Goal: Information Seeking & Learning: Learn about a topic

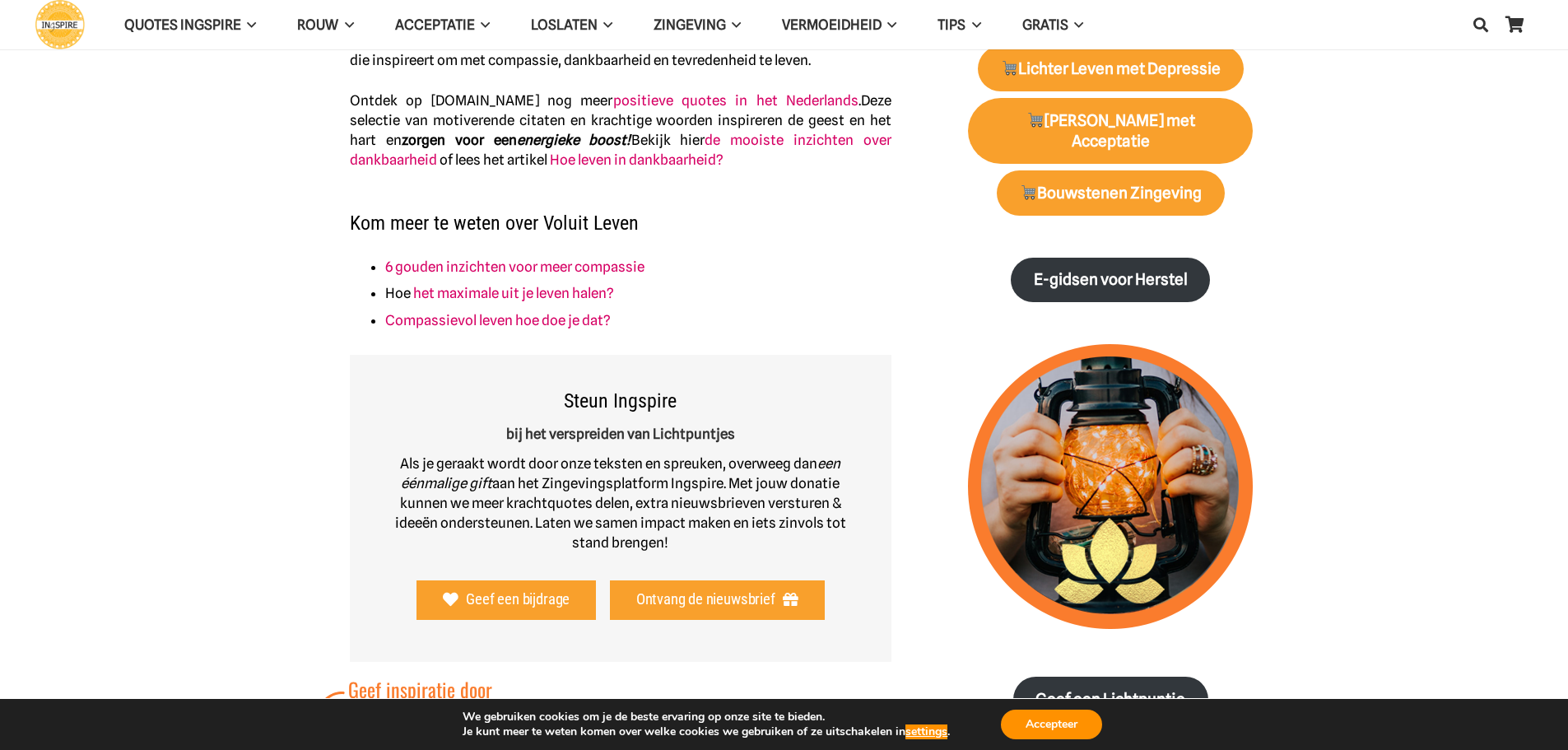
scroll to position [741, 0]
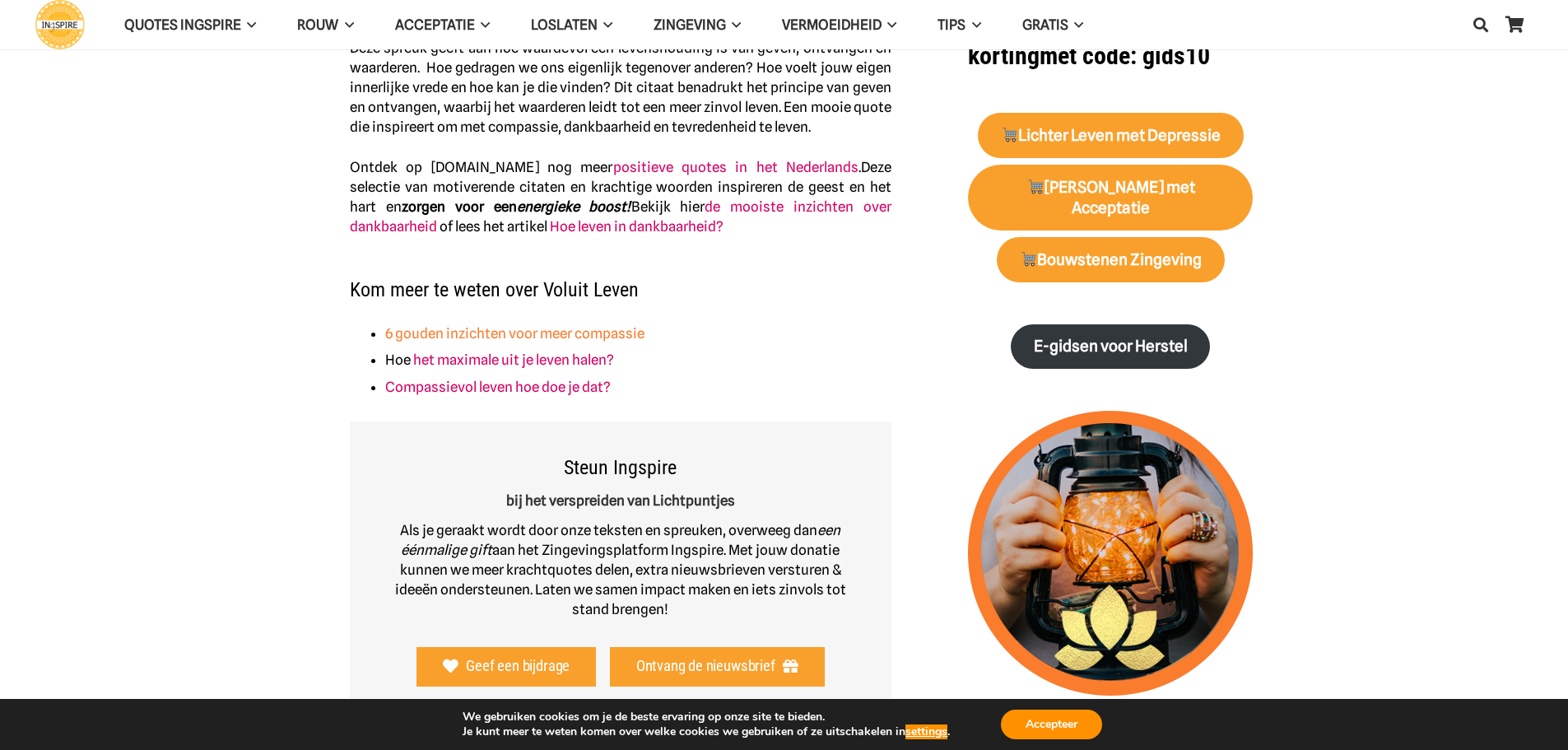
click at [491, 332] on link "6 gouden inzichten voor meer compassie" at bounding box center [515, 333] width 259 height 16
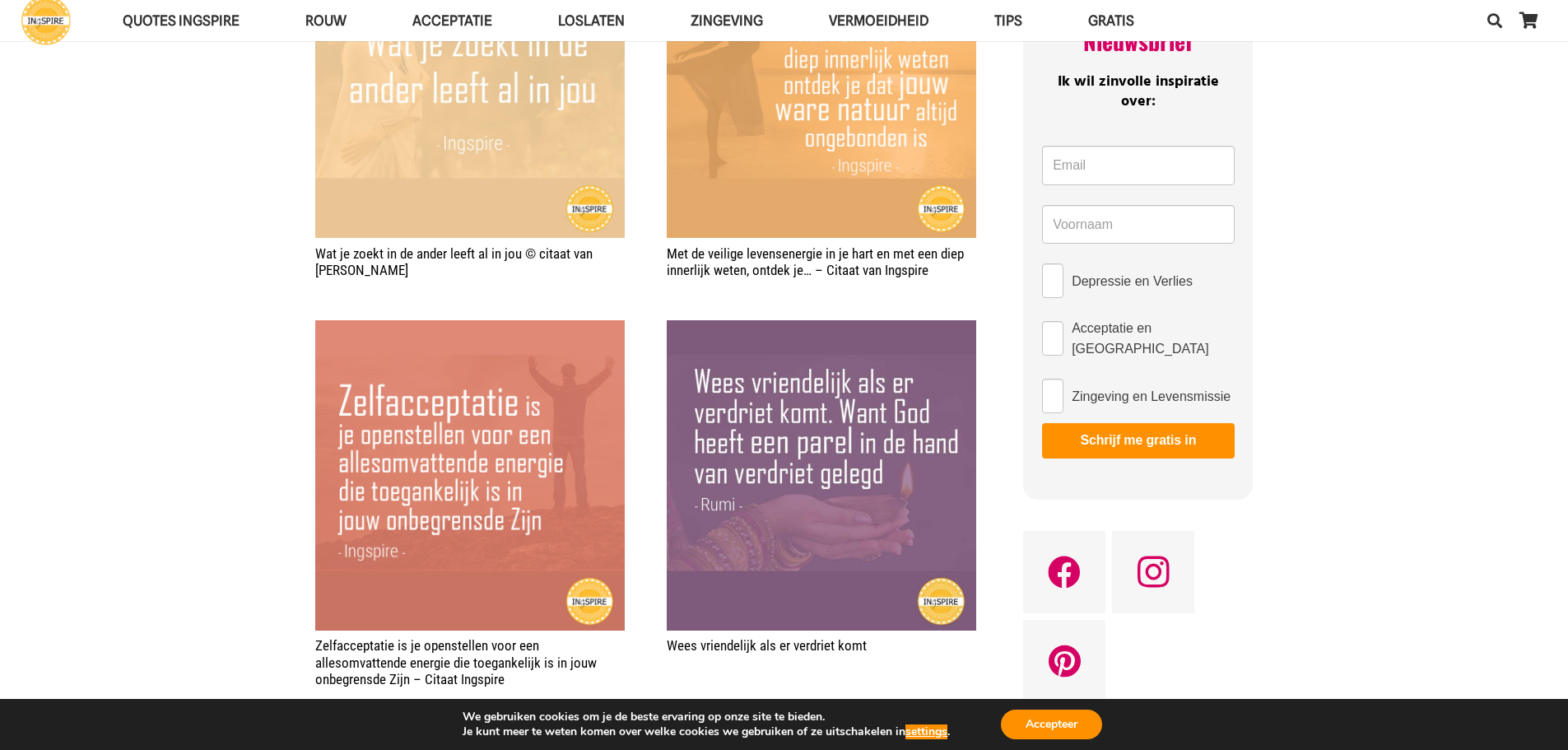
scroll to position [247, 0]
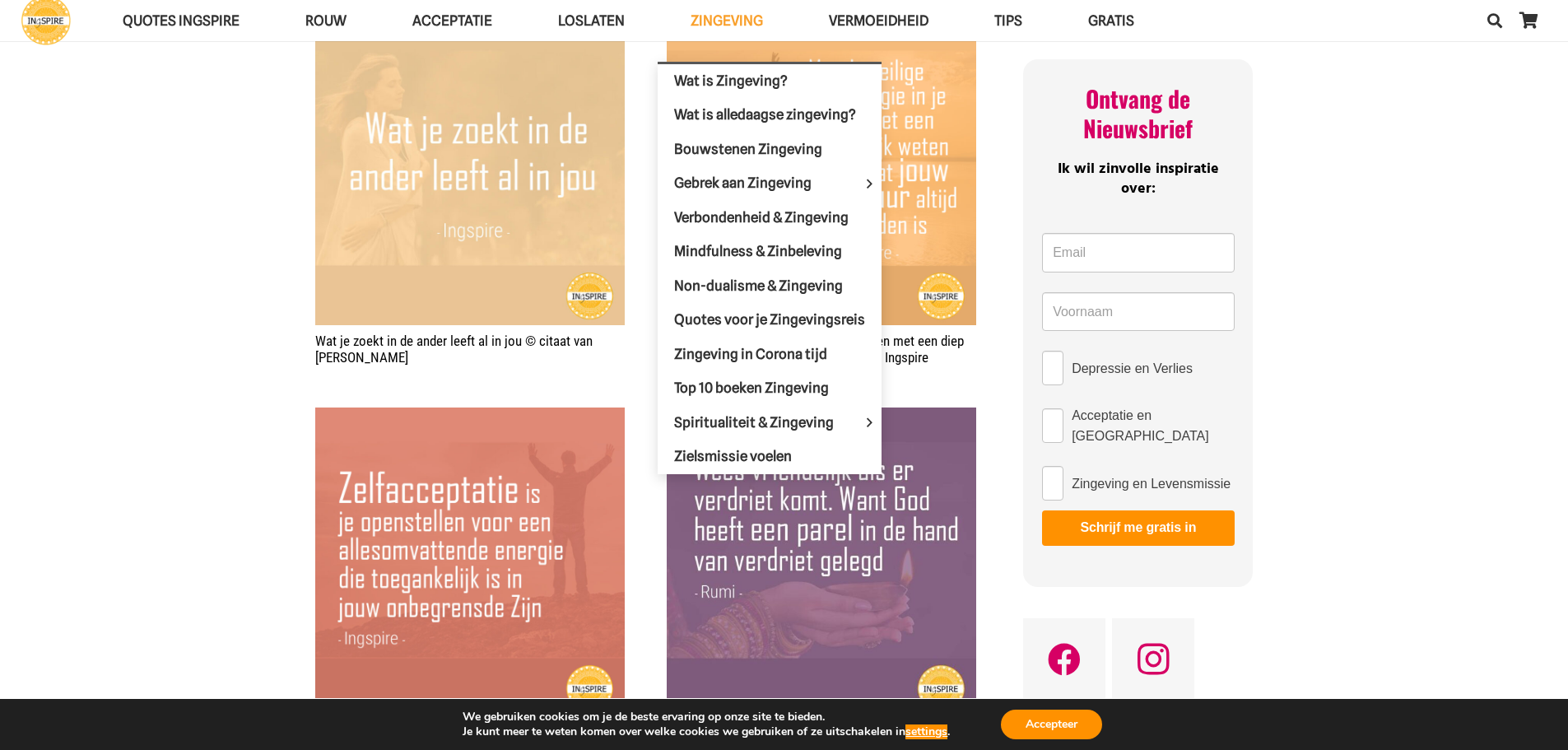
click at [713, 14] on span "Zingeving" at bounding box center [726, 20] width 72 height 16
